Goal: Learn about a topic: Learn about a topic

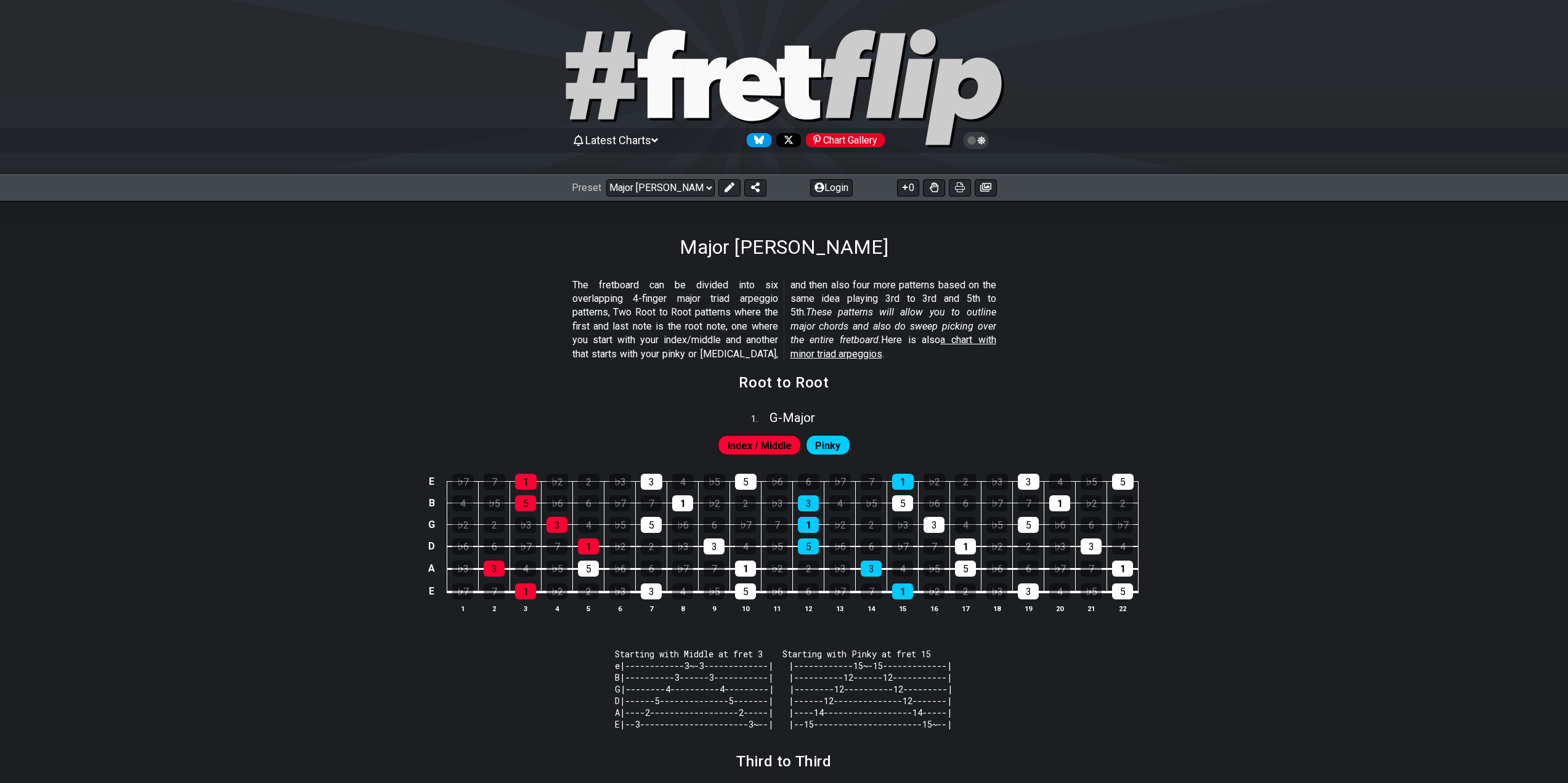
scroll to position [719, 0]
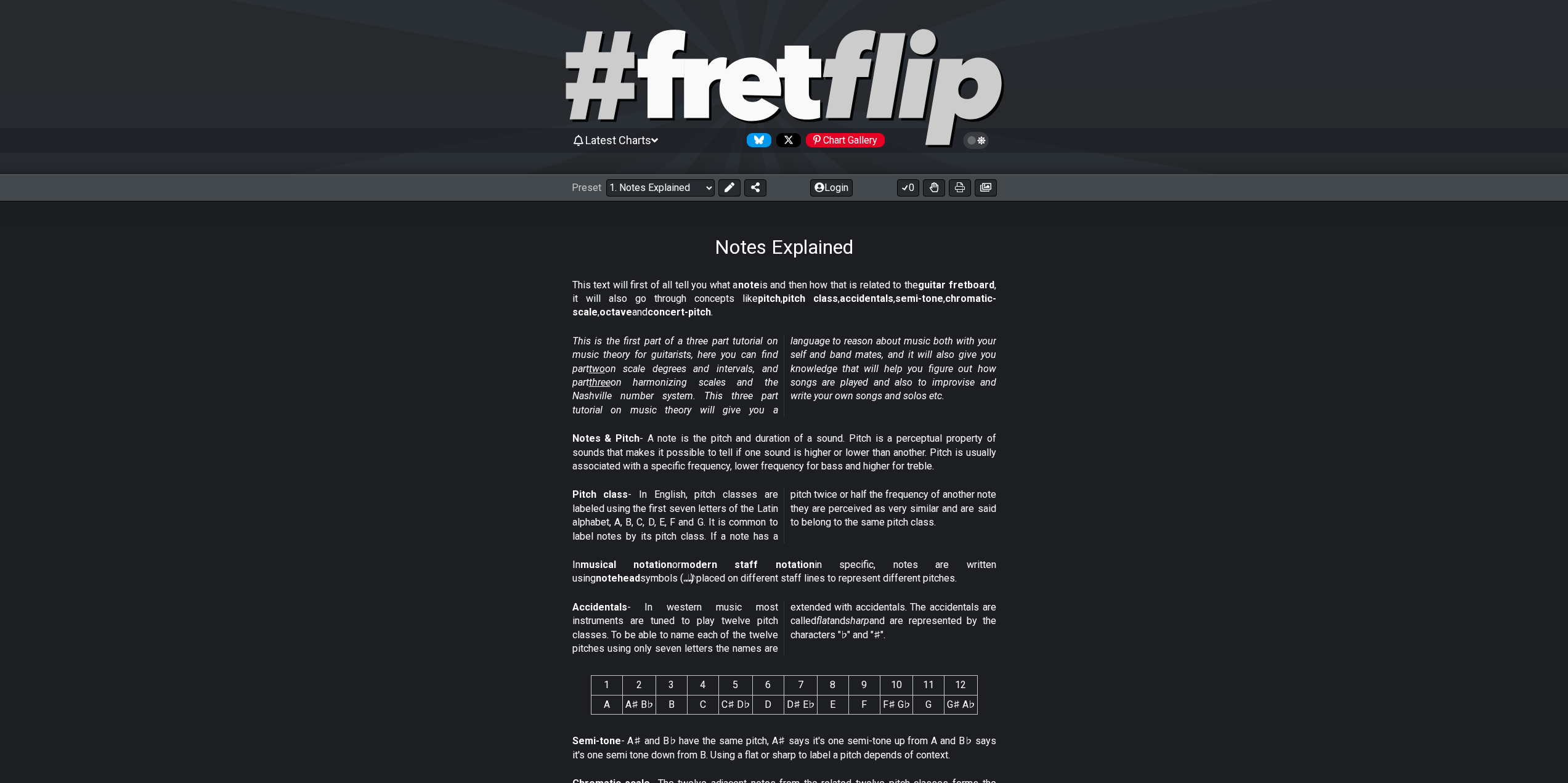
scroll to position [772, 0]
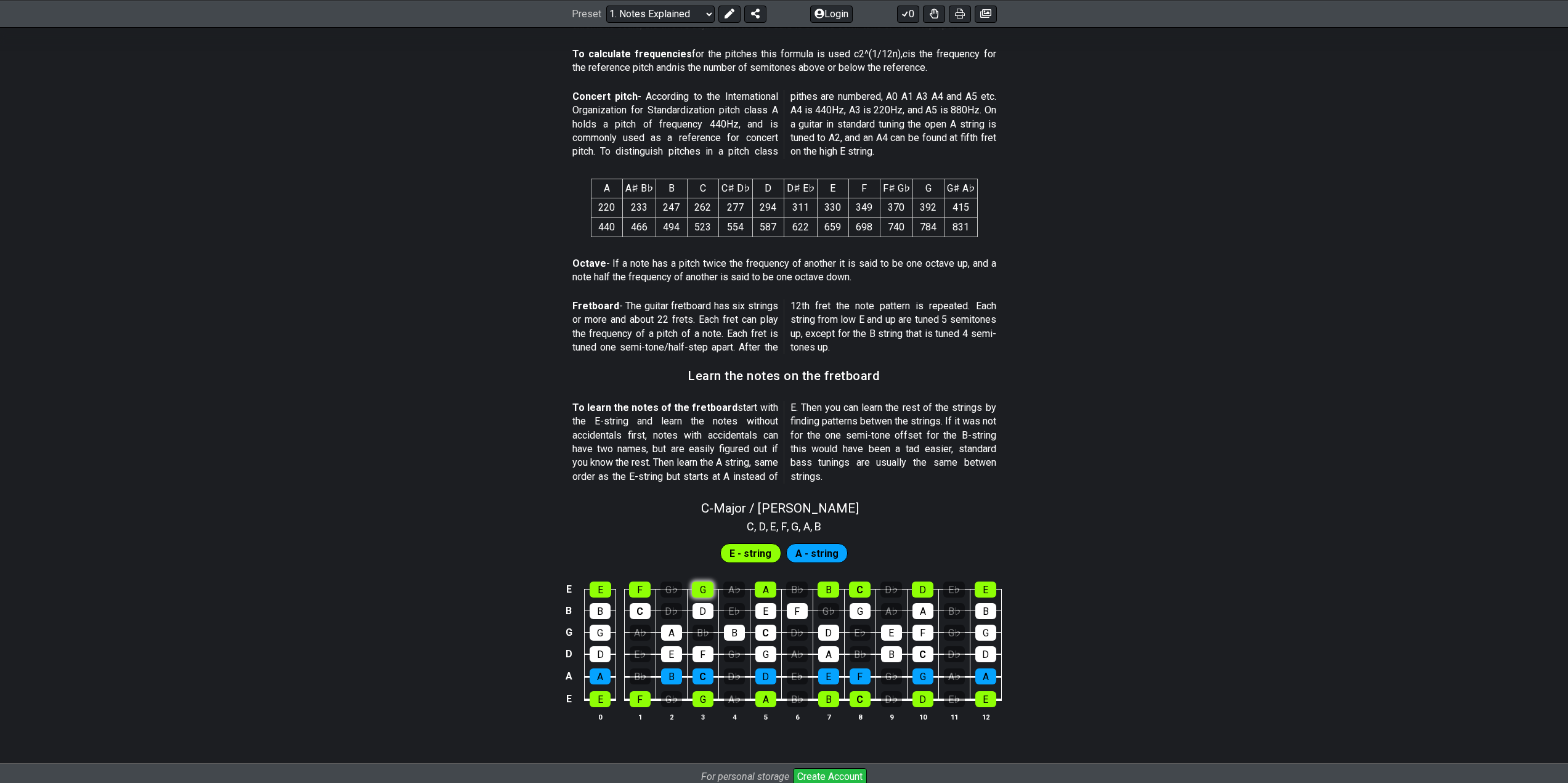
click at [706, 591] on div "G" at bounding box center [702, 590] width 21 height 16
click at [707, 591] on div "G" at bounding box center [702, 590] width 21 height 16
click at [707, 590] on div "G" at bounding box center [702, 590] width 21 height 16
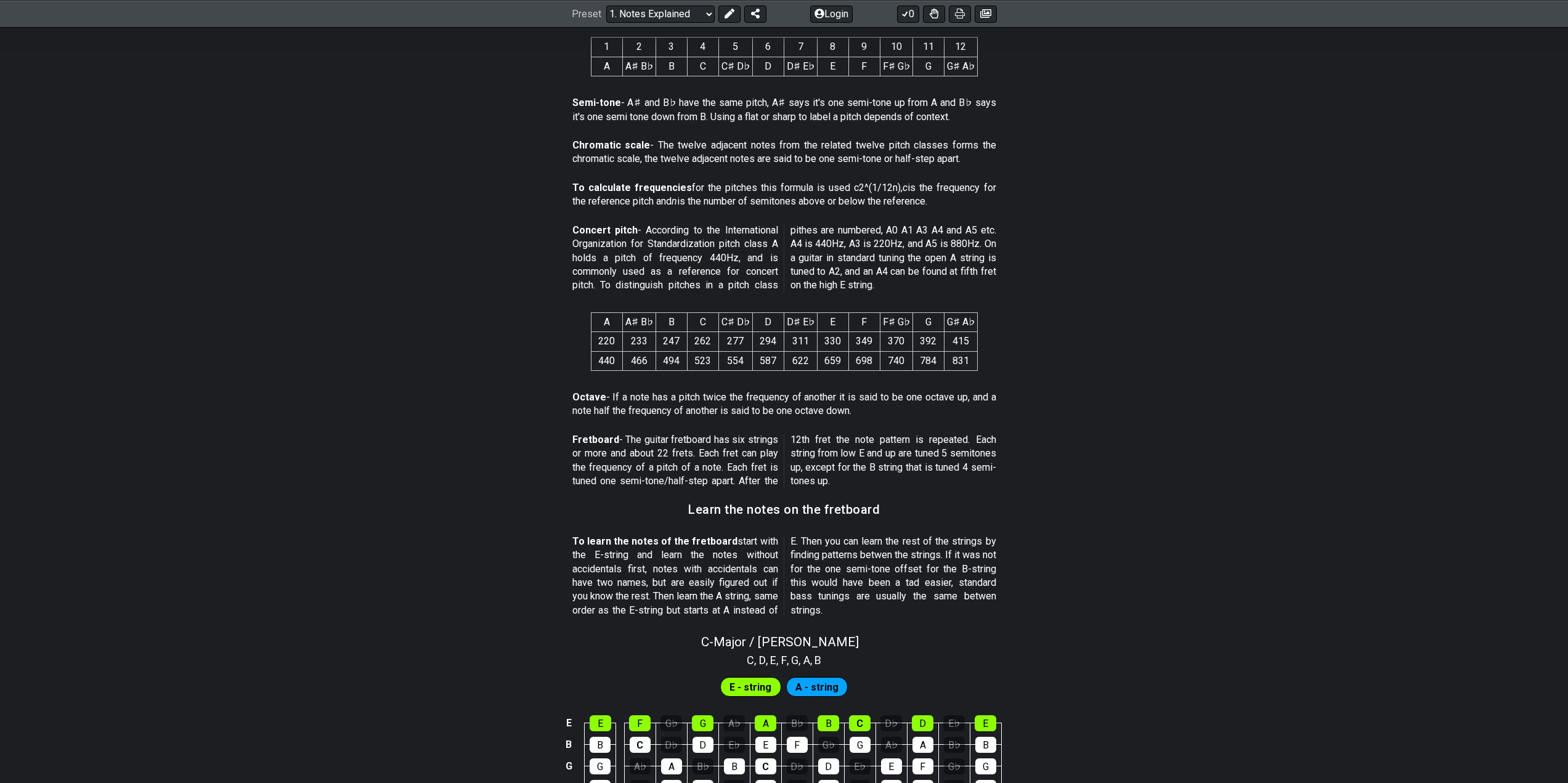
scroll to position [464, 0]
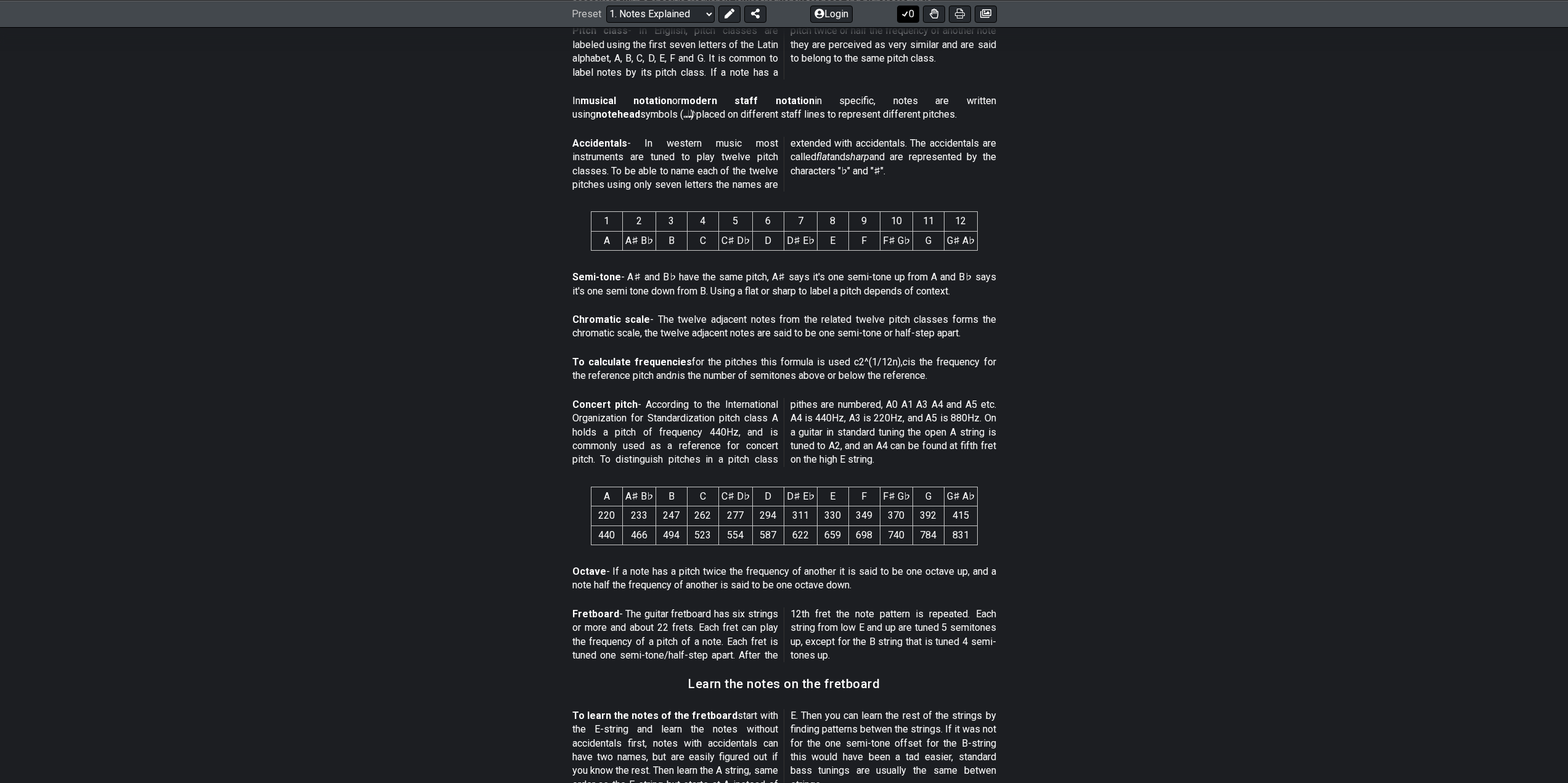
click at [910, 14] on button "0" at bounding box center [908, 14] width 22 height 17
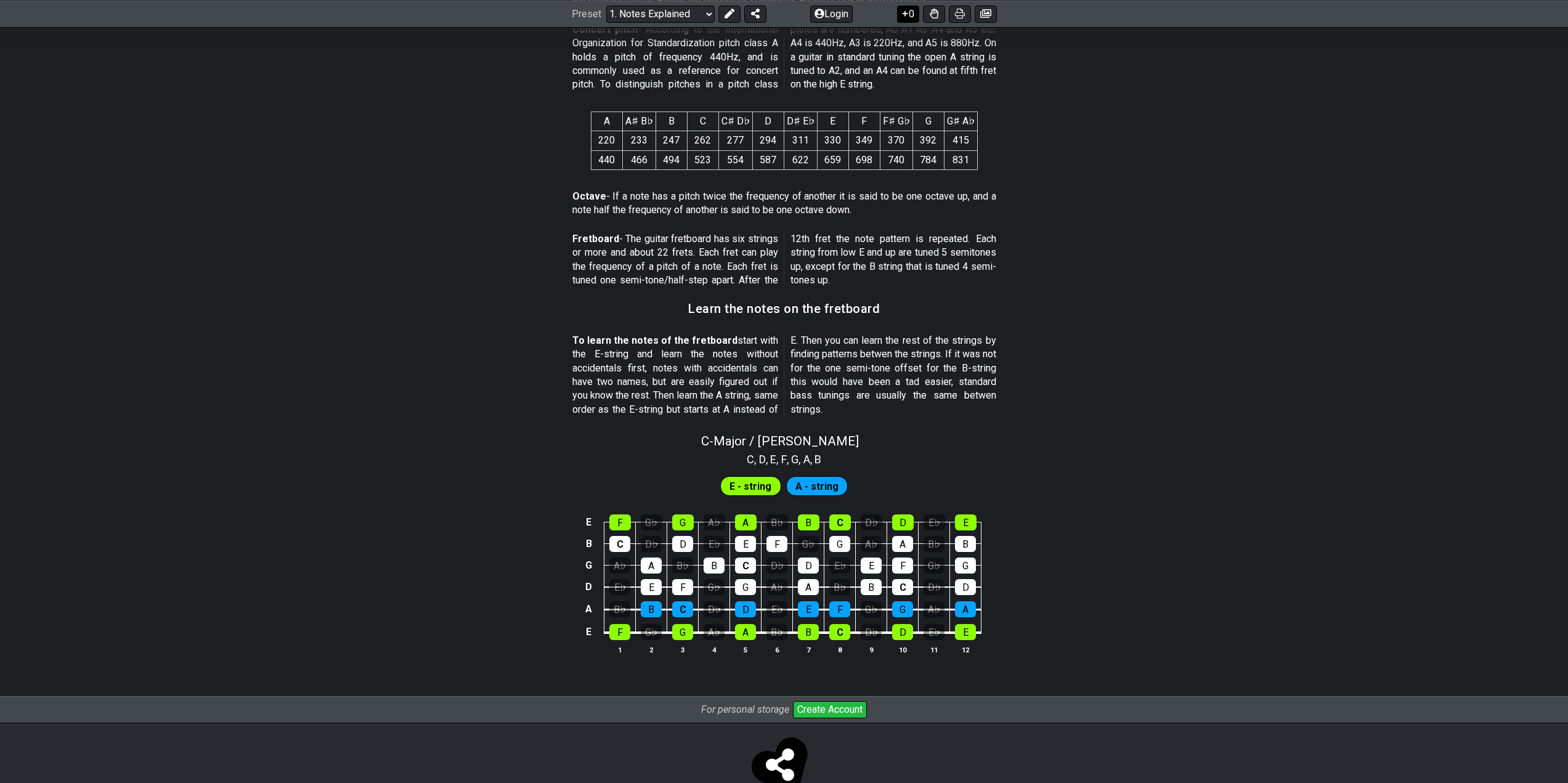
scroll to position [875, 0]
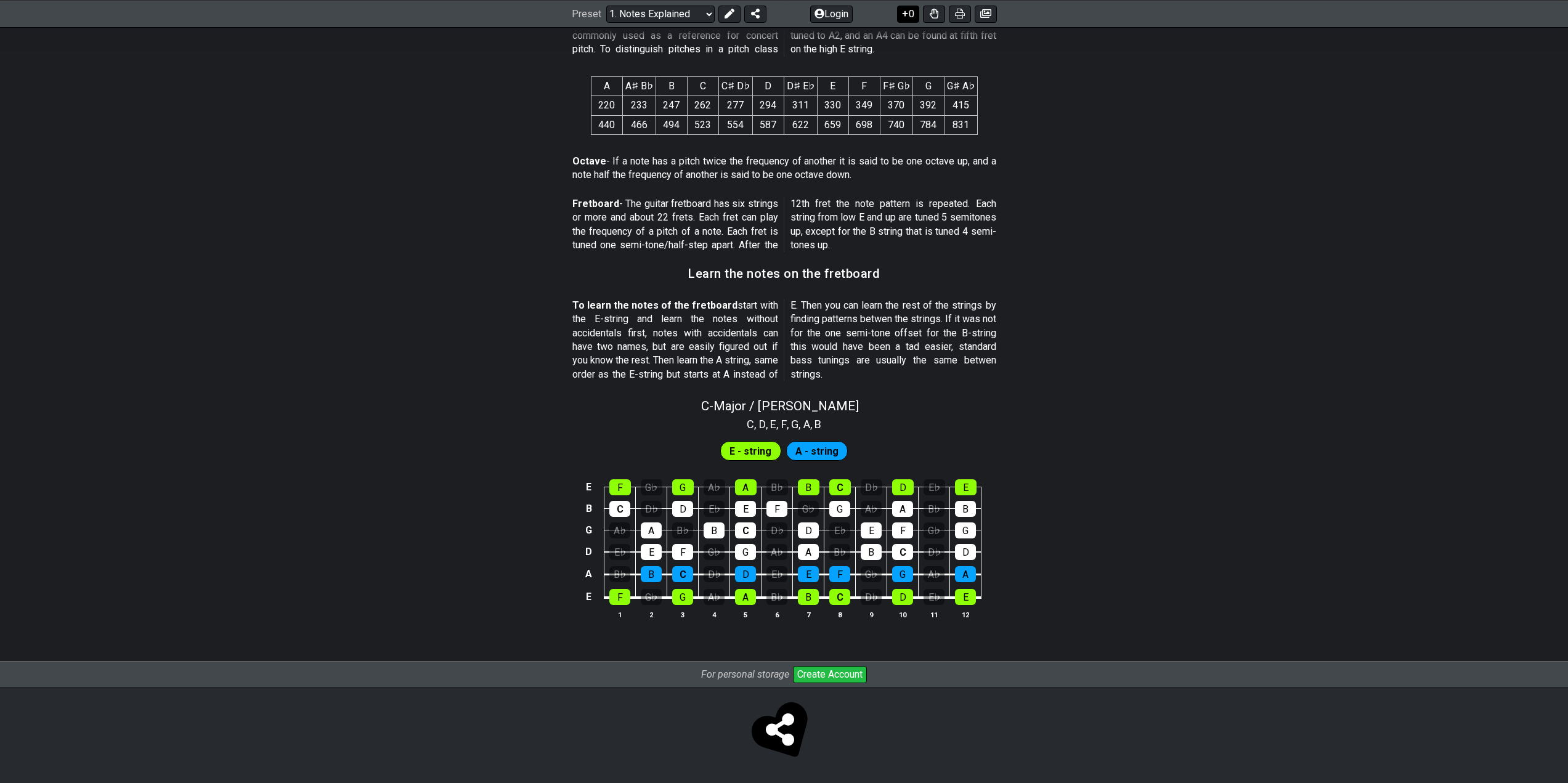
click at [912, 11] on button "0" at bounding box center [908, 14] width 22 height 17
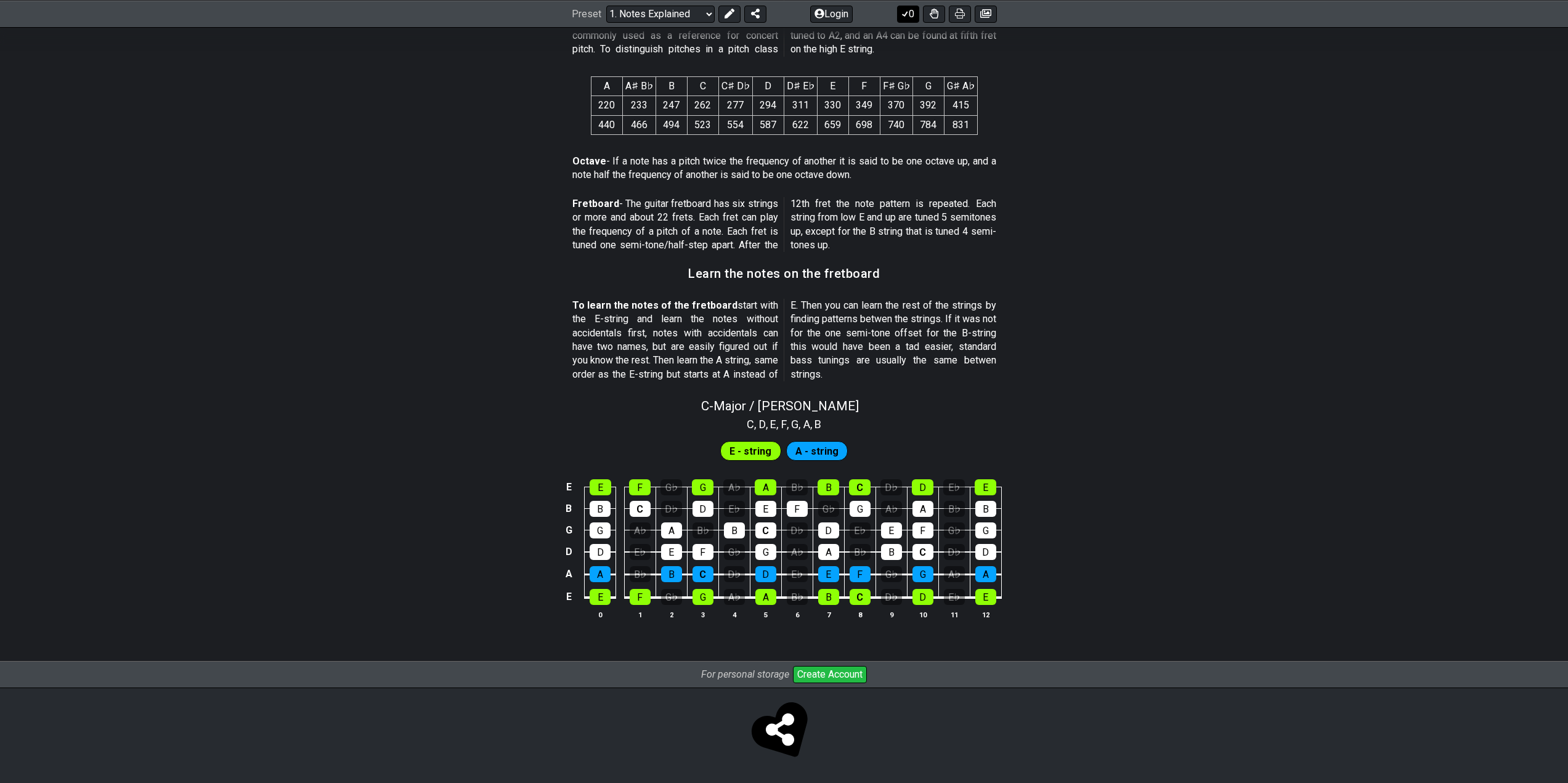
click at [911, 11] on button "0" at bounding box center [908, 14] width 22 height 17
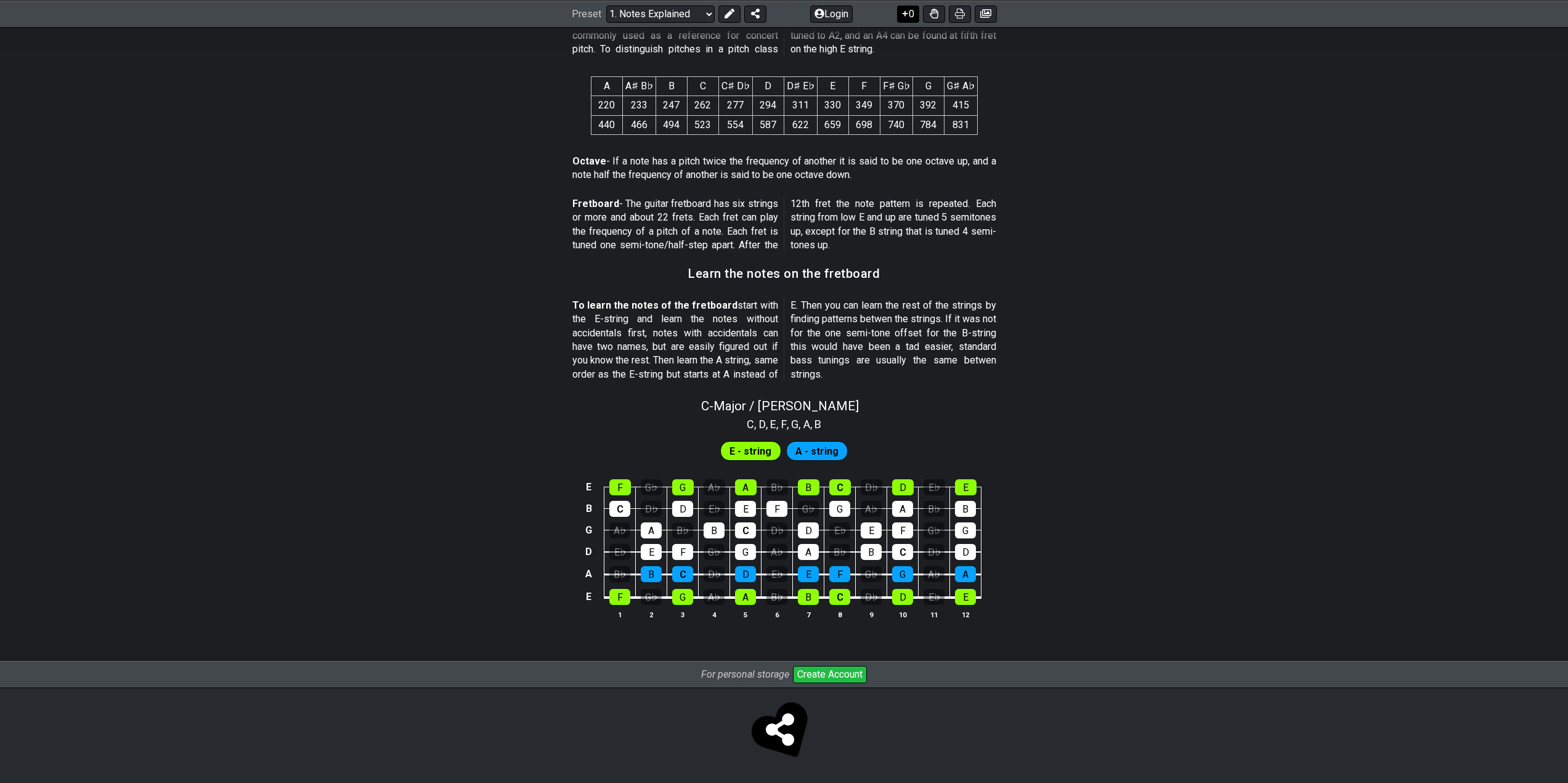
click at [911, 9] on button "0" at bounding box center [908, 14] width 22 height 17
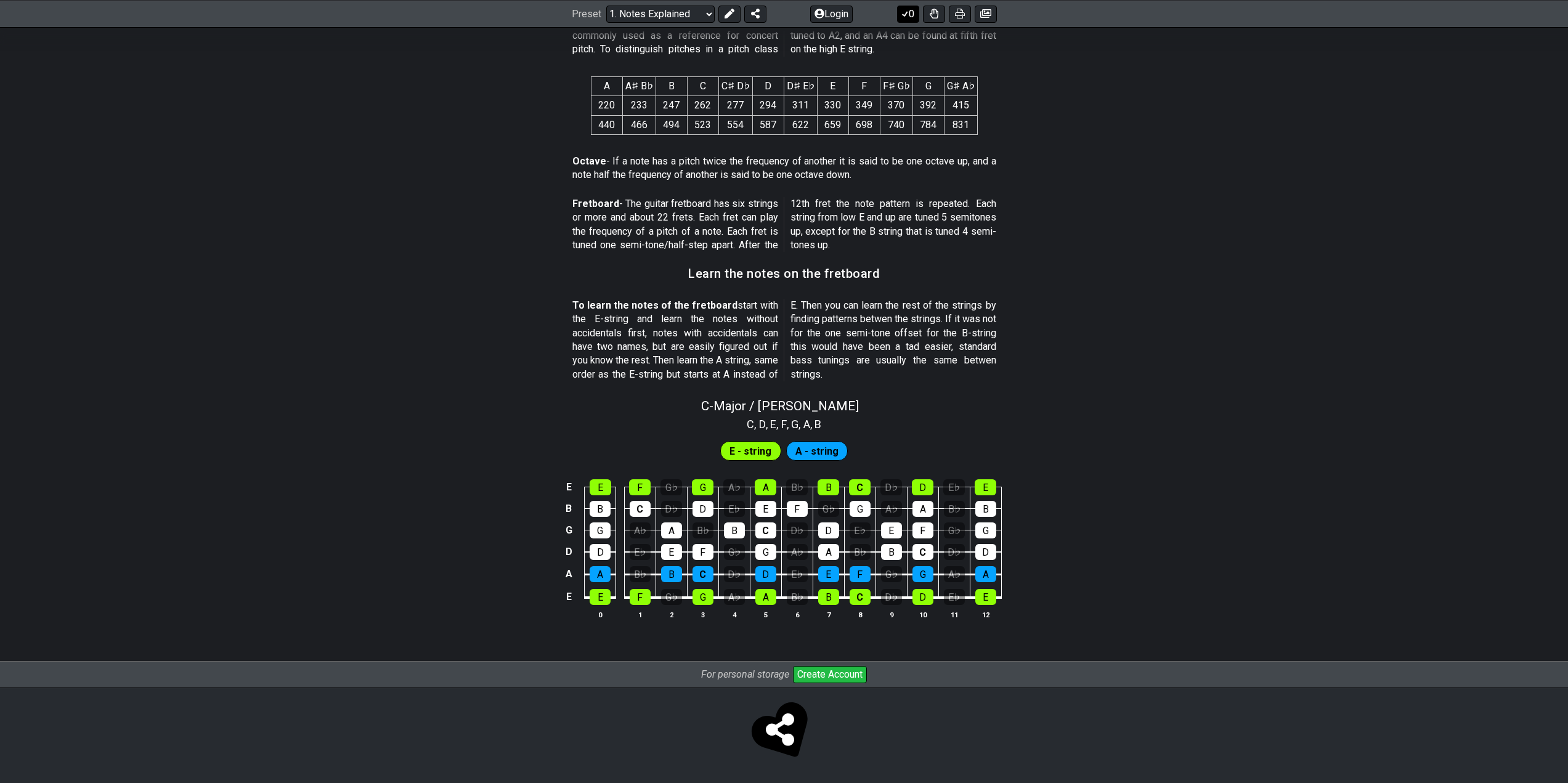
click at [910, 15] on button "0" at bounding box center [908, 14] width 22 height 17
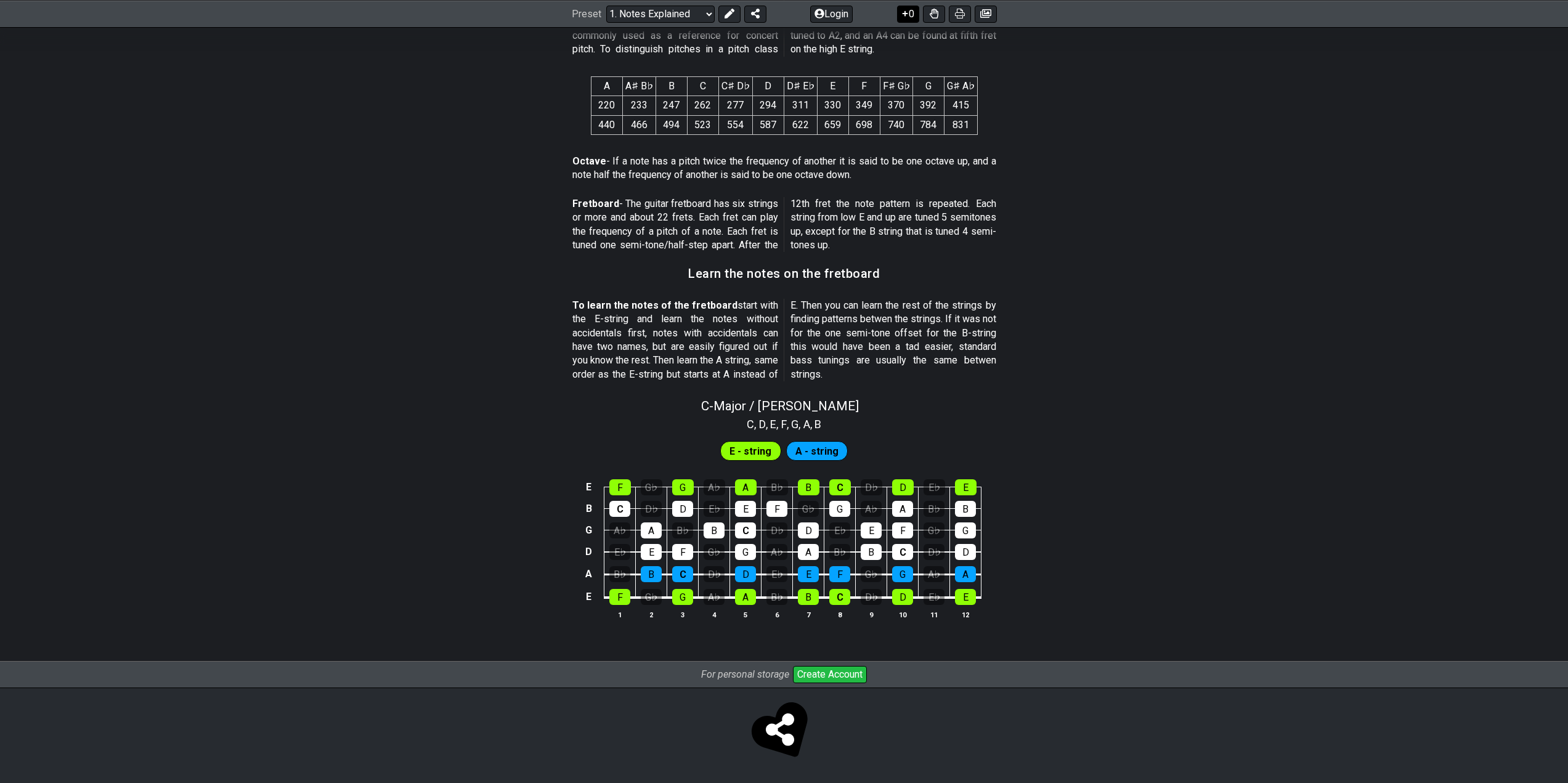
click at [906, 10] on icon at bounding box center [904, 13] width 12 height 10
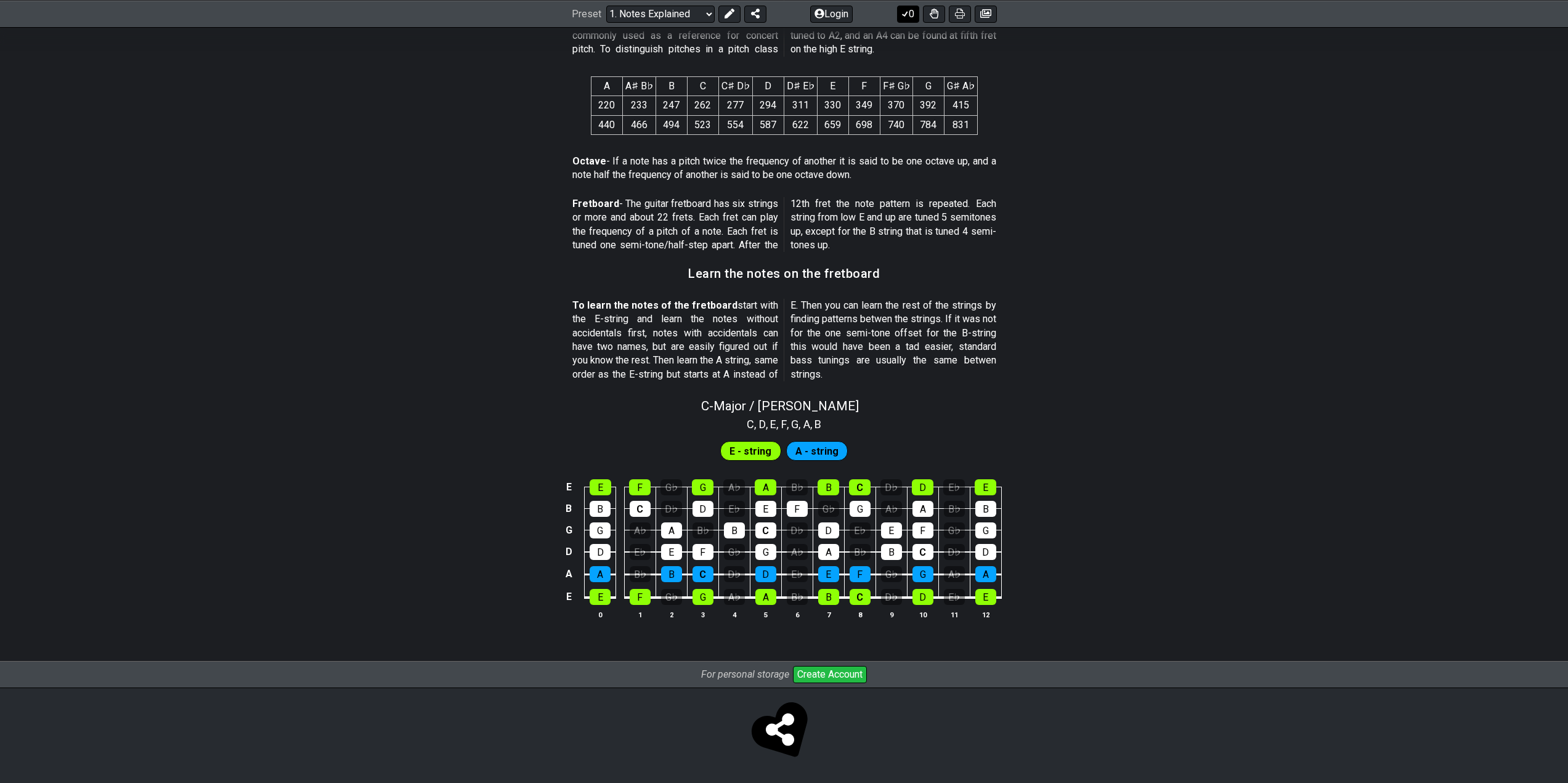
click at [906, 11] on icon at bounding box center [904, 13] width 12 height 10
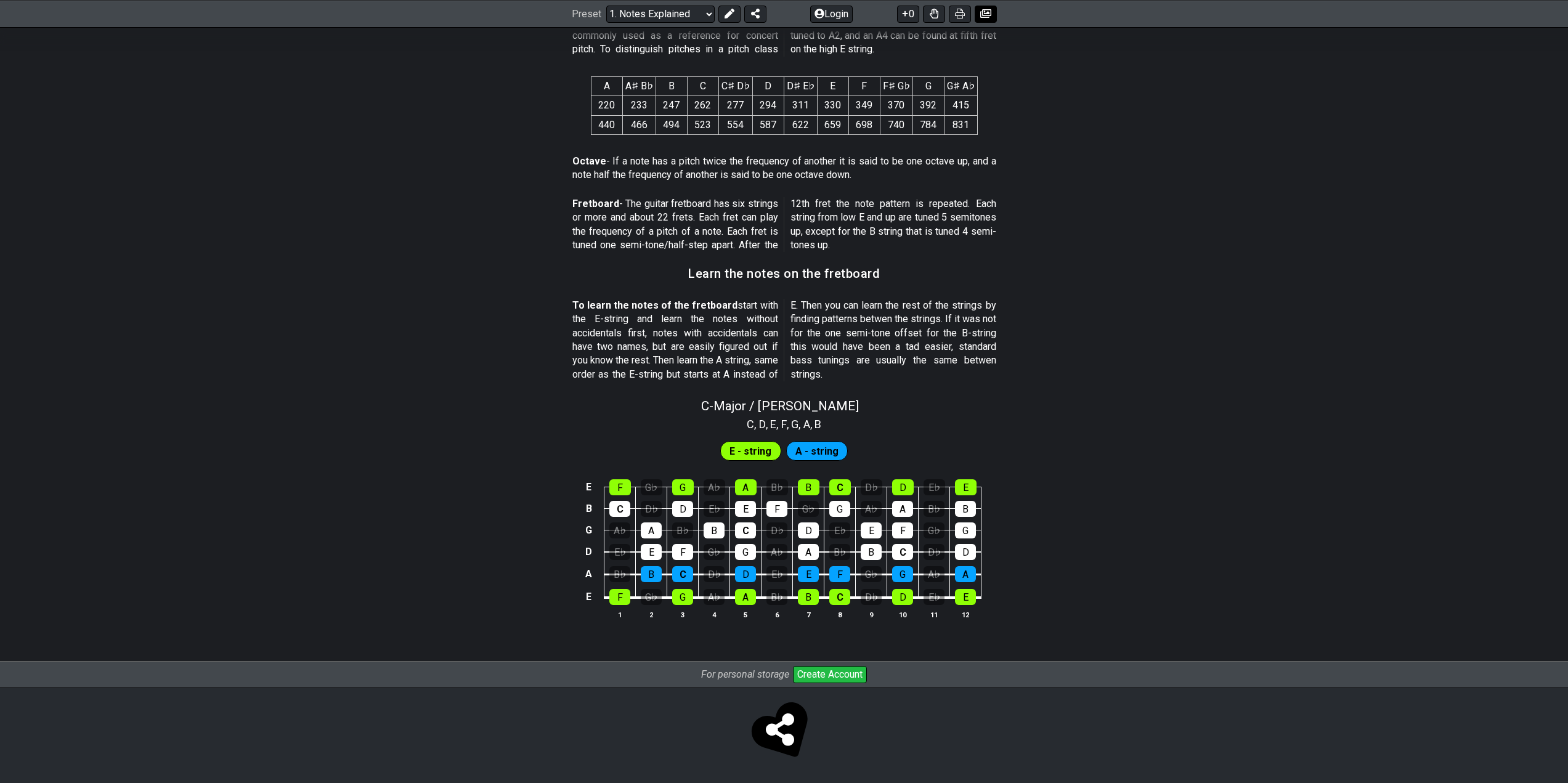
click at [987, 14] on icon at bounding box center [985, 13] width 11 height 10
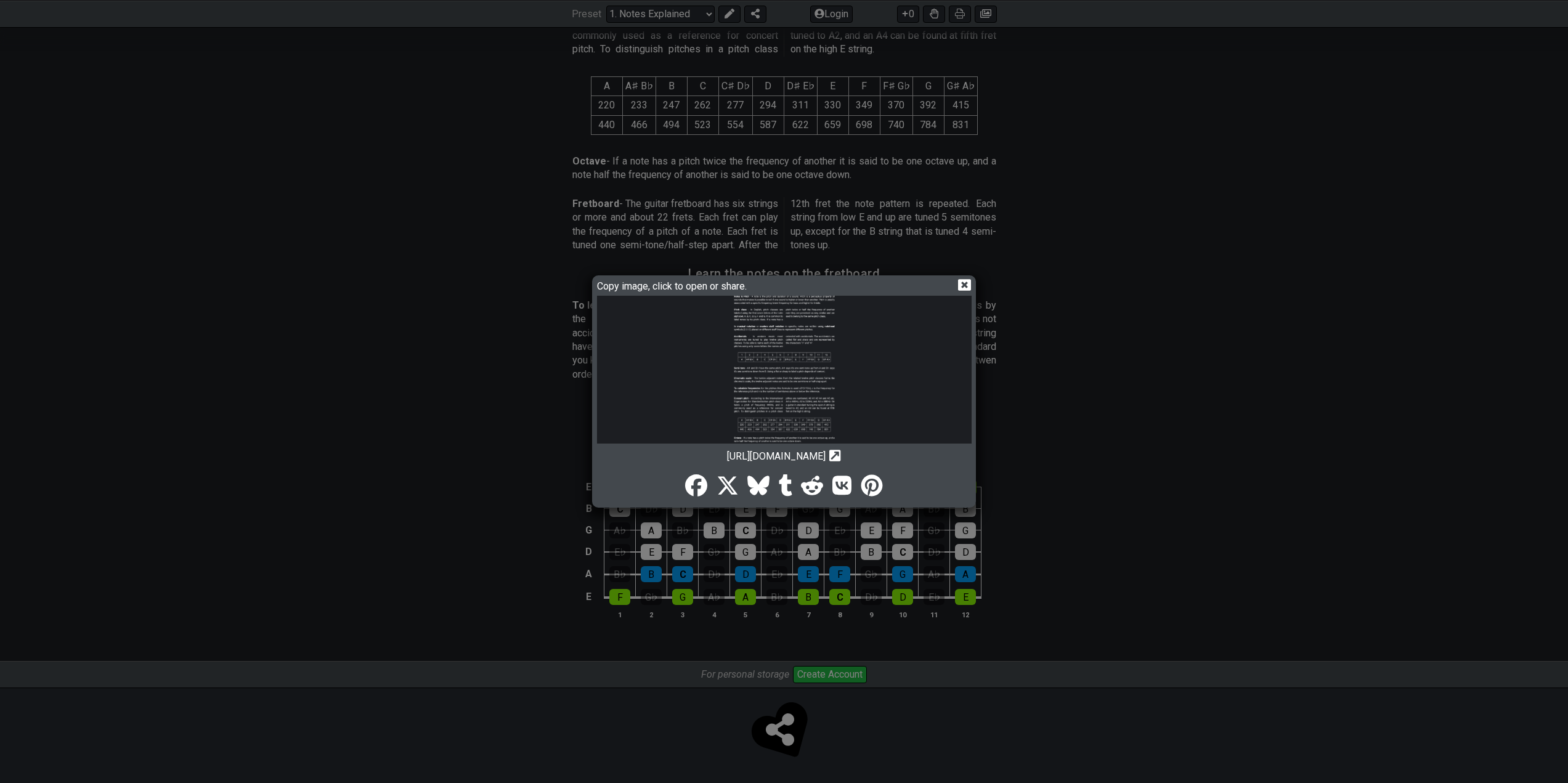
scroll to position [0, 0]
click at [964, 286] on icon at bounding box center [964, 285] width 13 height 13
